Goal: Check status: Check status

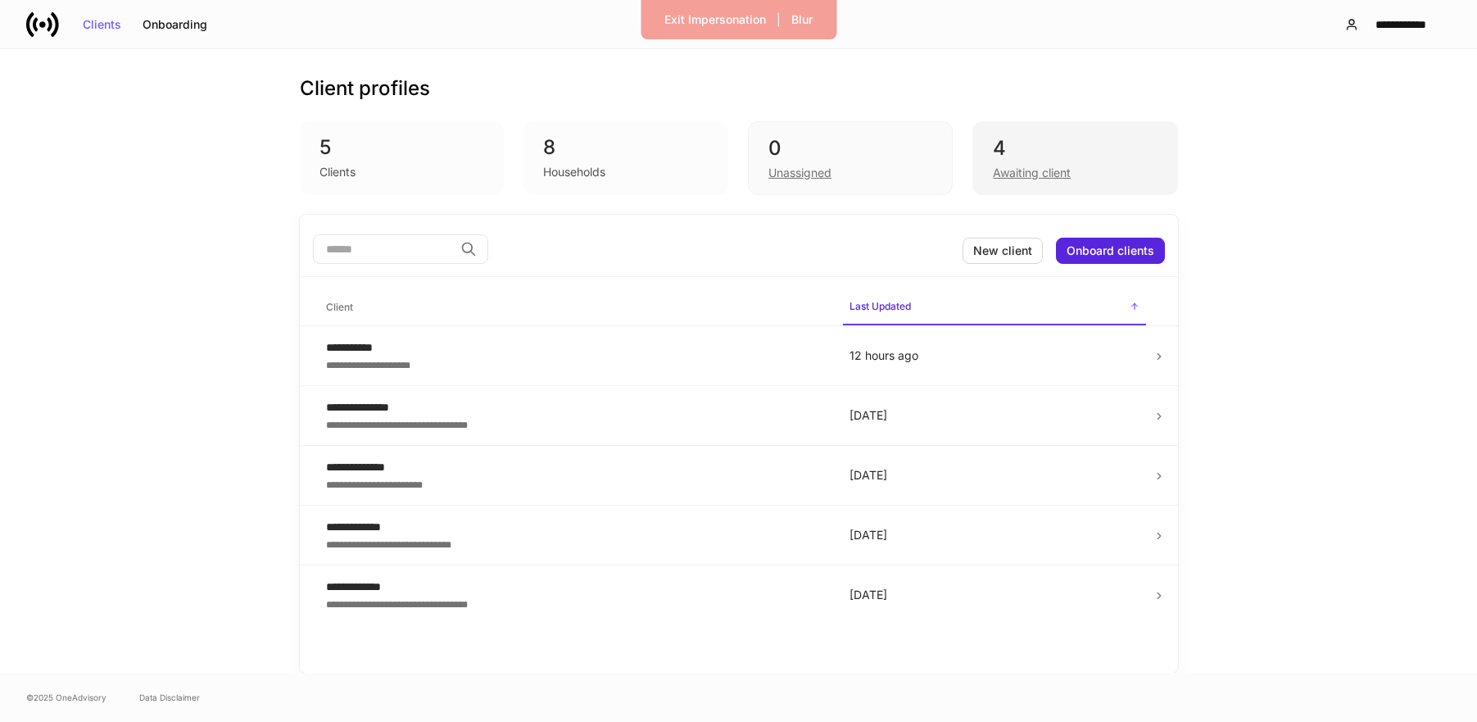
click at [1041, 162] on div "Awaiting client" at bounding box center [1075, 171] width 164 height 20
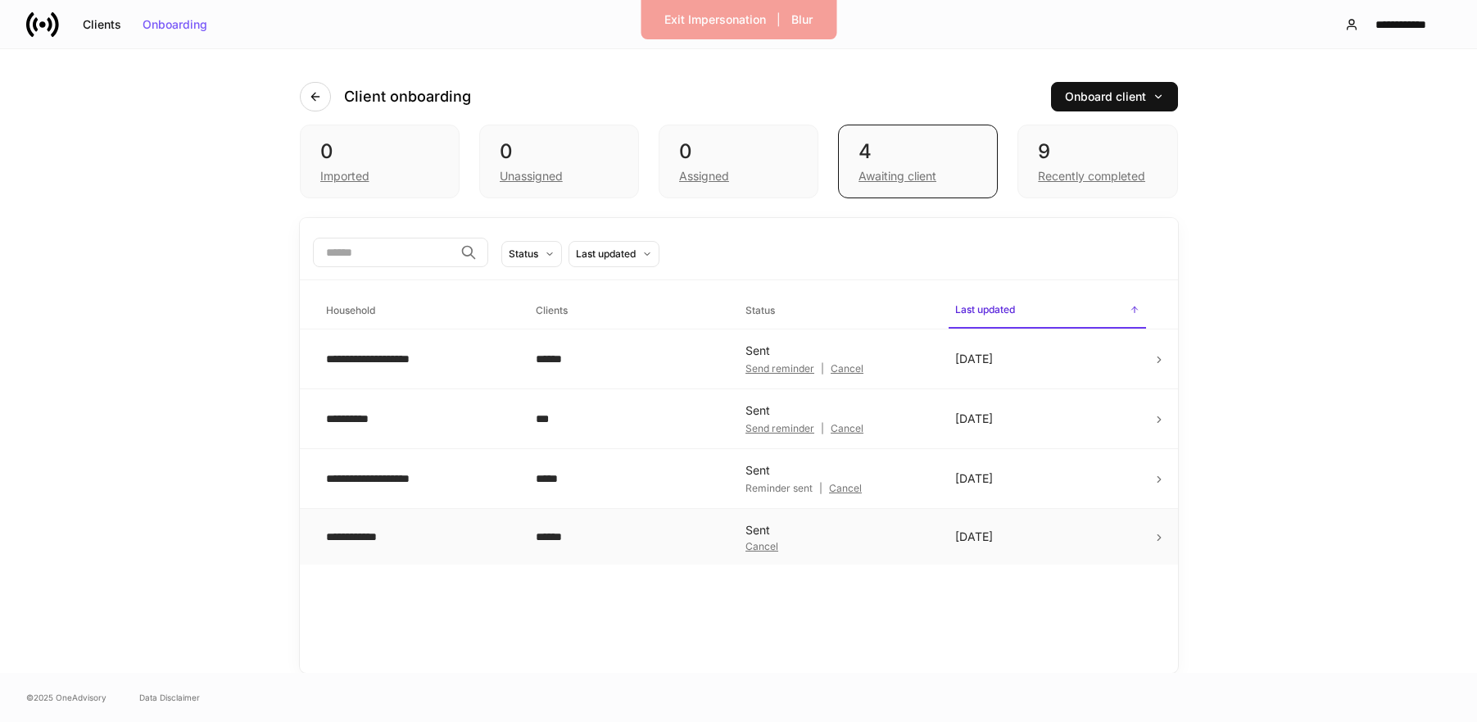
click at [478, 542] on div "**********" at bounding box center [418, 536] width 184 height 16
